Goal: Task Accomplishment & Management: Use online tool/utility

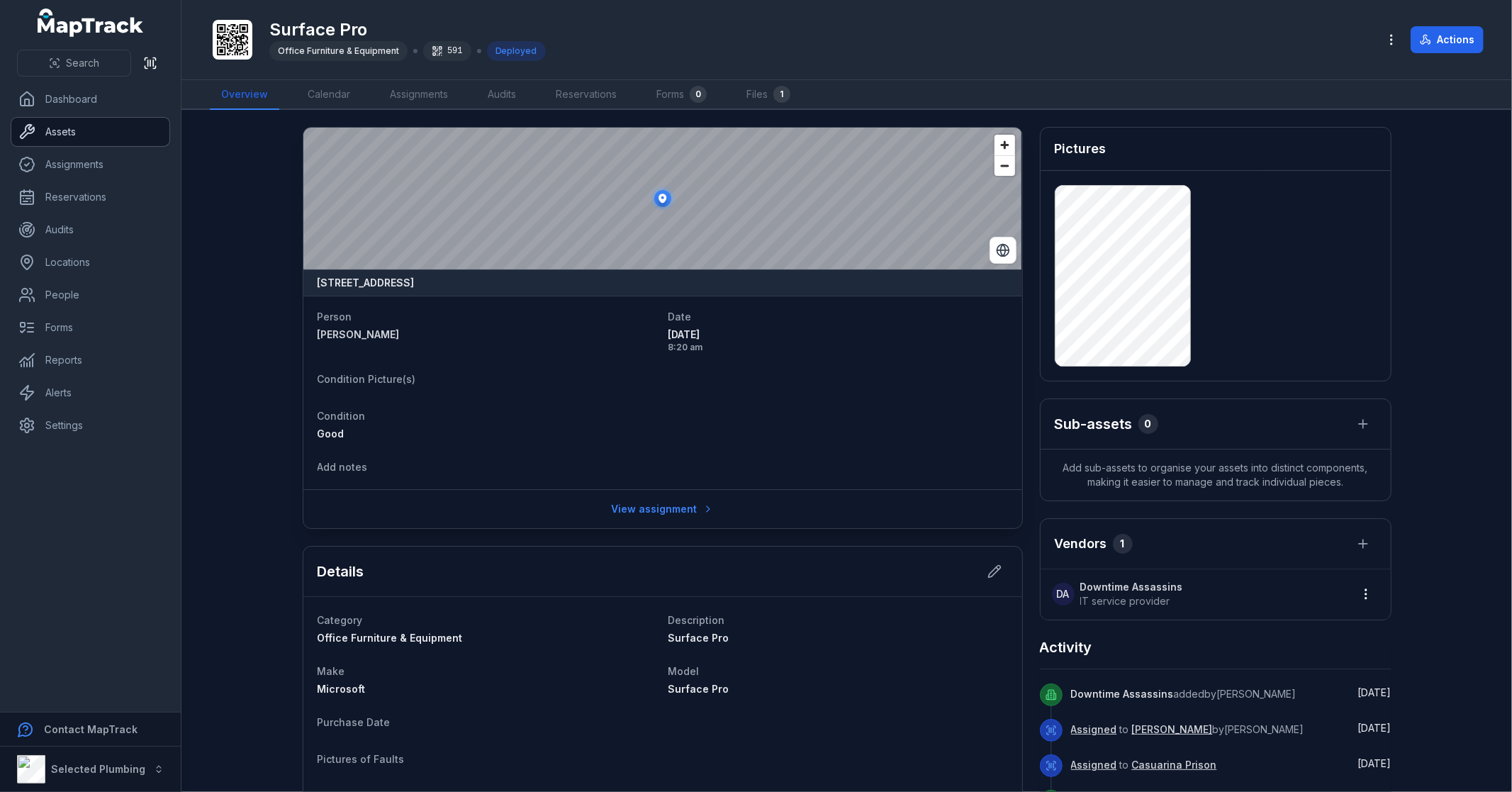
click at [80, 130] on link "Assets" at bounding box center [89, 132] width 158 height 28
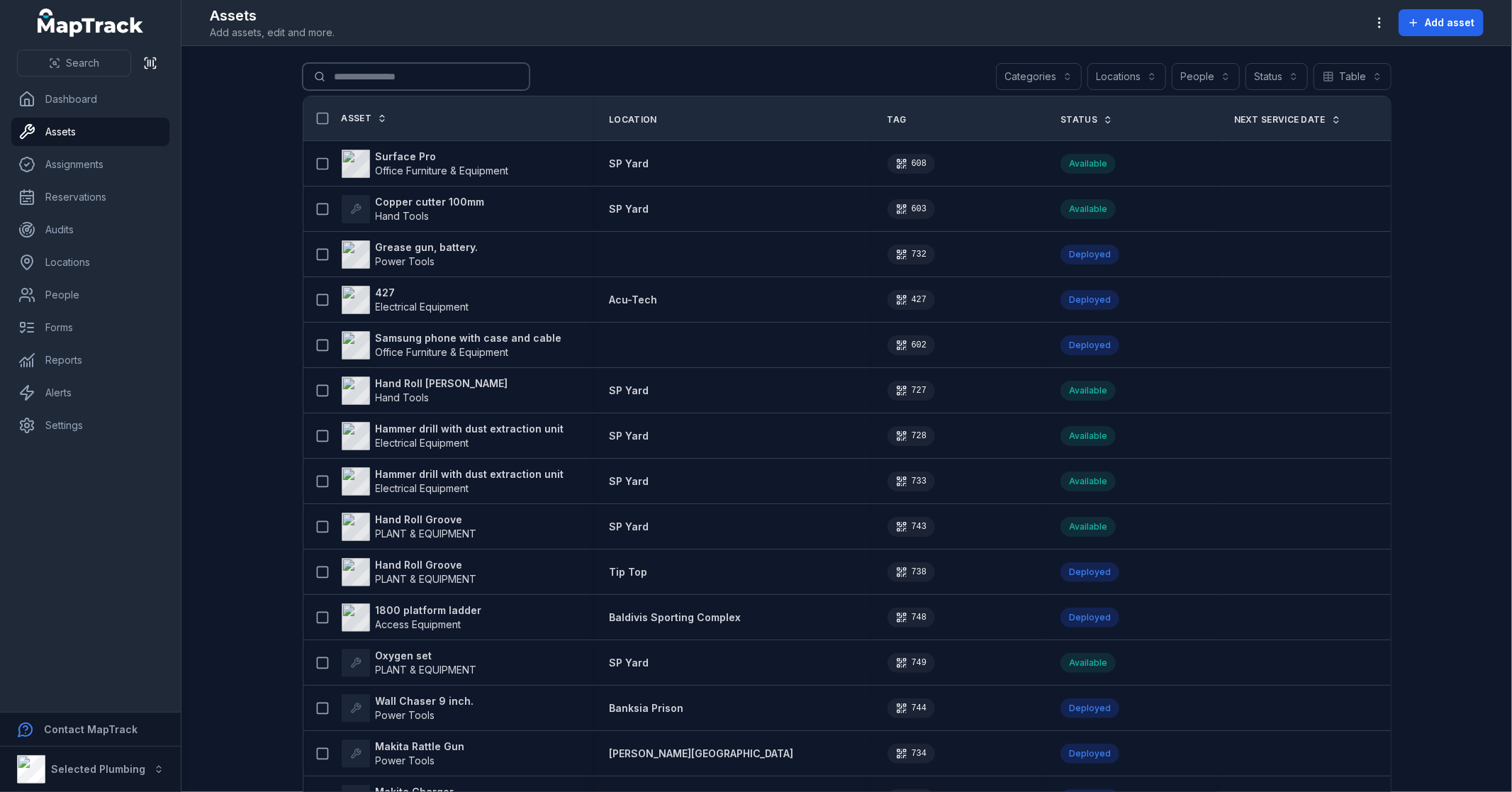
click at [341, 82] on input "Search for assets" at bounding box center [416, 76] width 227 height 27
type input "*******"
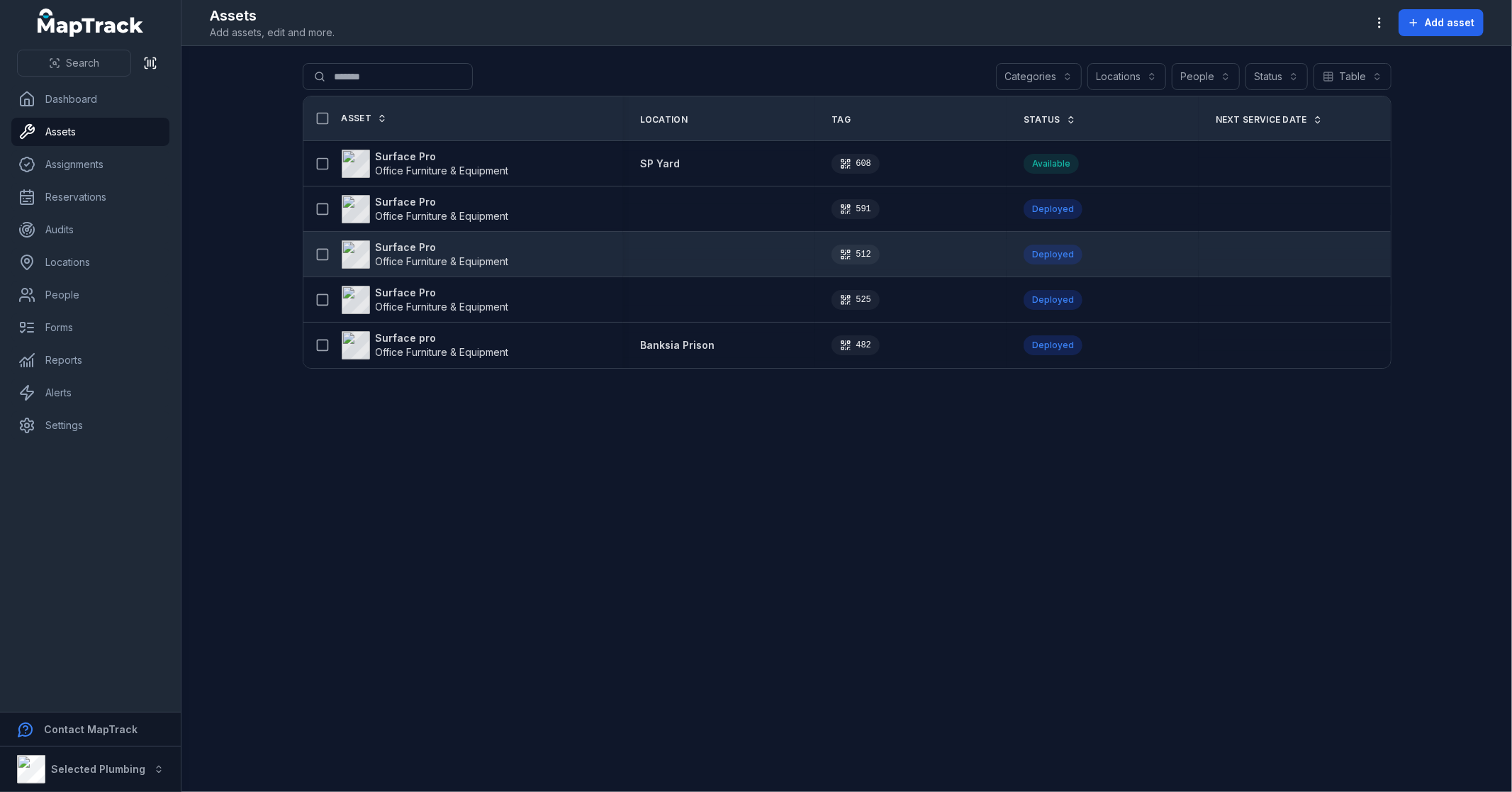
click at [399, 243] on strong "Surface Pro" at bounding box center [443, 247] width 133 height 14
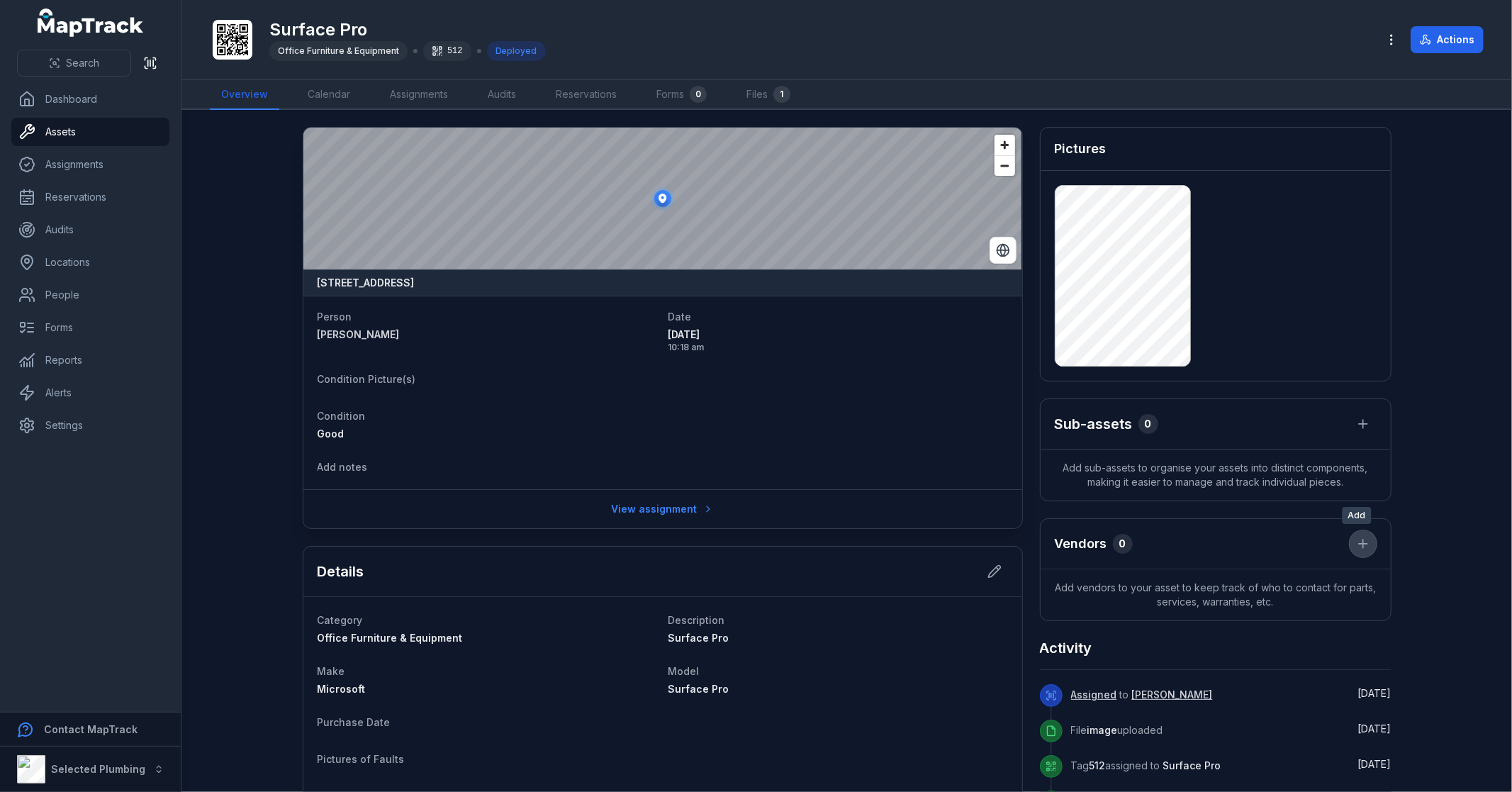
click at [1364, 542] on button at bounding box center [1363, 544] width 27 height 27
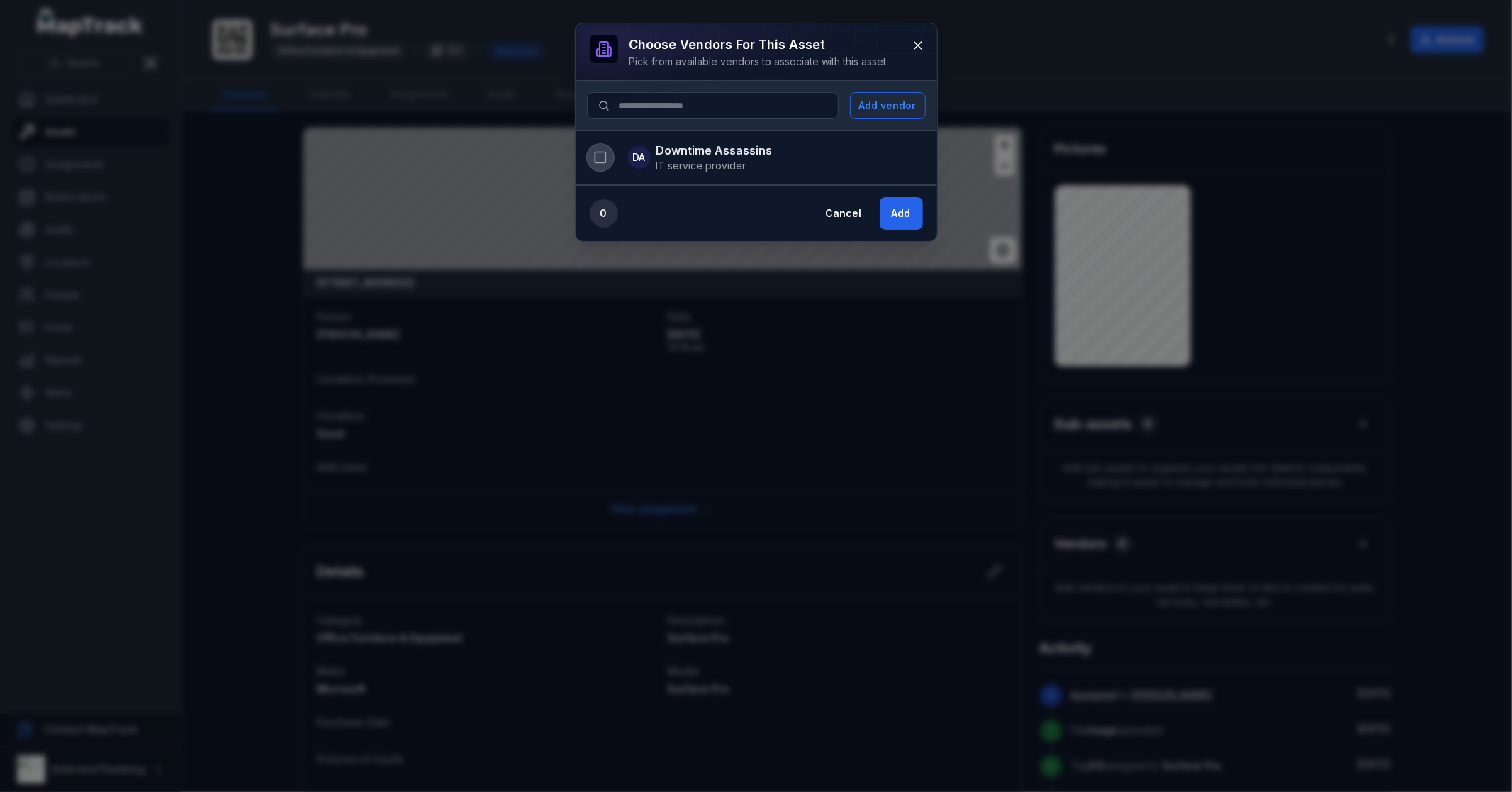
click at [606, 159] on icon "button" at bounding box center [600, 157] width 14 height 14
click at [893, 216] on button "Add" at bounding box center [901, 214] width 43 height 33
